Goal: Find contact information: Find contact information

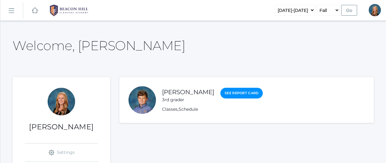
click at [16, 11] on link "icons/ui/navigation/hamburger Created with Sketch." at bounding box center [11, 10] width 23 height 16
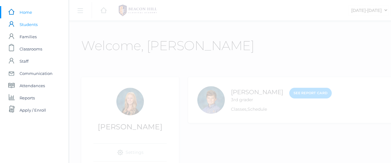
click at [26, 26] on span "Students" at bounding box center [29, 24] width 18 height 12
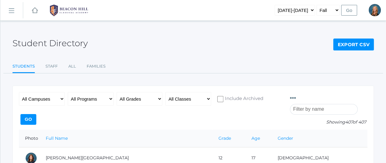
click at [326, 104] on input "search" at bounding box center [324, 109] width 68 height 11
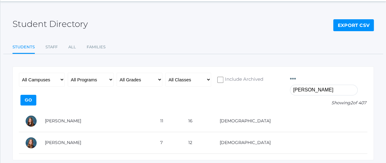
scroll to position [20, 0]
click at [315, 84] on input "[PERSON_NAME]" at bounding box center [324, 89] width 68 height 11
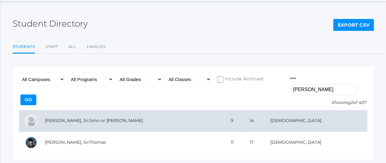
type input "[PERSON_NAME]"
click at [81, 115] on td "[PERSON_NAME], SirJohn or [PERSON_NAME]" at bounding box center [132, 121] width 186 height 22
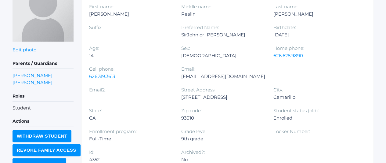
scroll to position [106, 0]
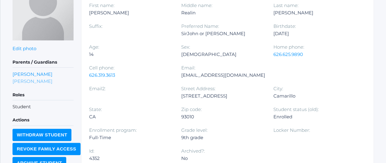
click at [33, 80] on link "Donald Mohr" at bounding box center [33, 81] width 40 height 6
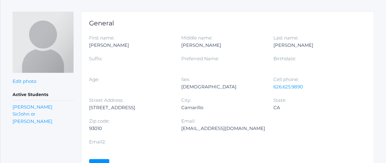
scroll to position [84, 0]
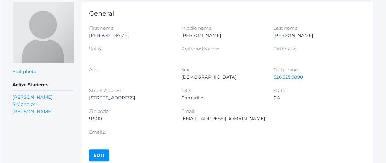
click at [227, 117] on div "donmohr777@yahoo.com" at bounding box center [223, 118] width 84 height 7
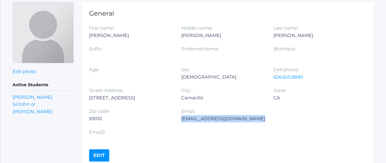
click at [227, 117] on div "donmohr777@yahoo.com" at bounding box center [223, 118] width 84 height 7
copy div "donmohr777@yahoo.com"
